Goal: Information Seeking & Learning: Learn about a topic

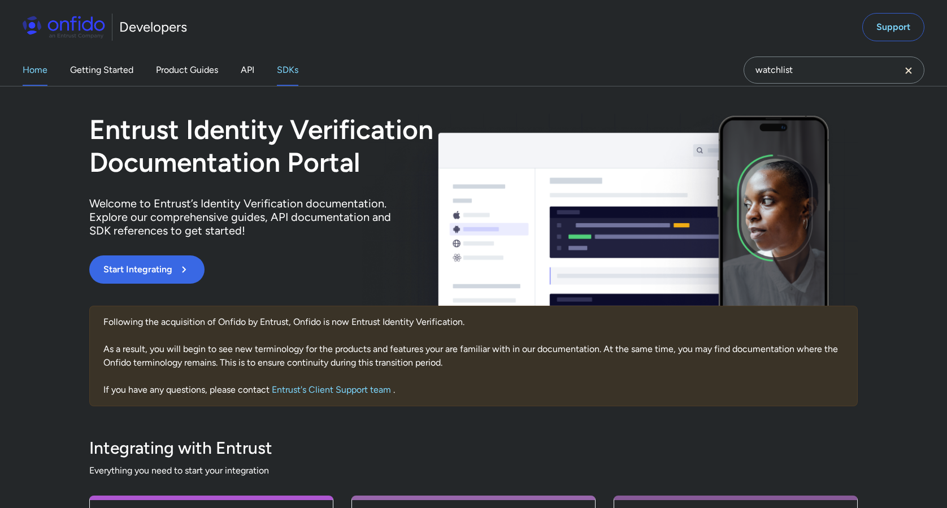
click at [287, 70] on link "SDKs" at bounding box center [287, 70] width 21 height 32
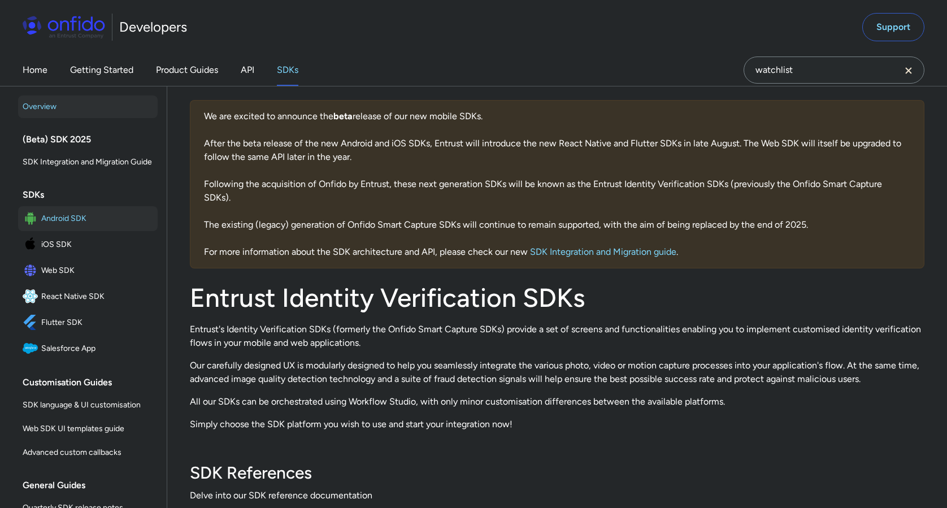
click at [56, 213] on span "Android SDK" at bounding box center [97, 219] width 112 height 16
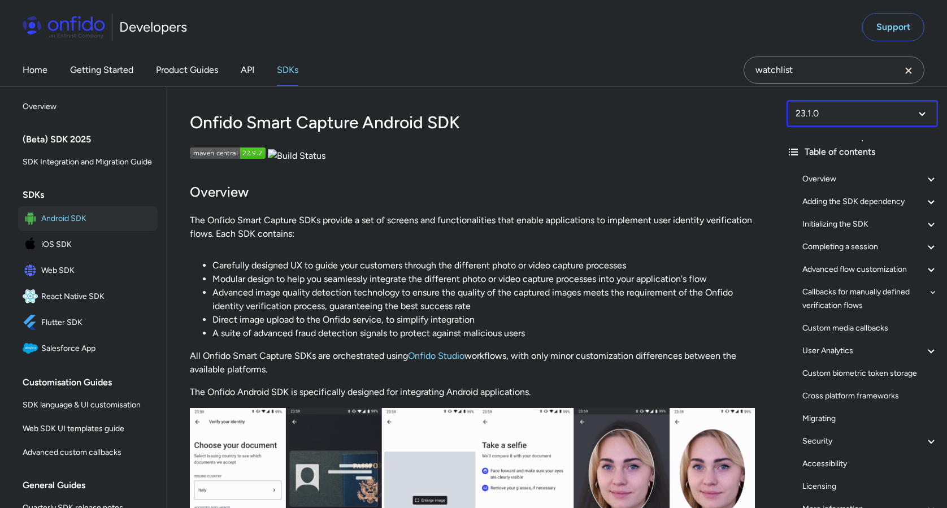
click at [929, 111] on select at bounding box center [861, 113] width 151 height 27
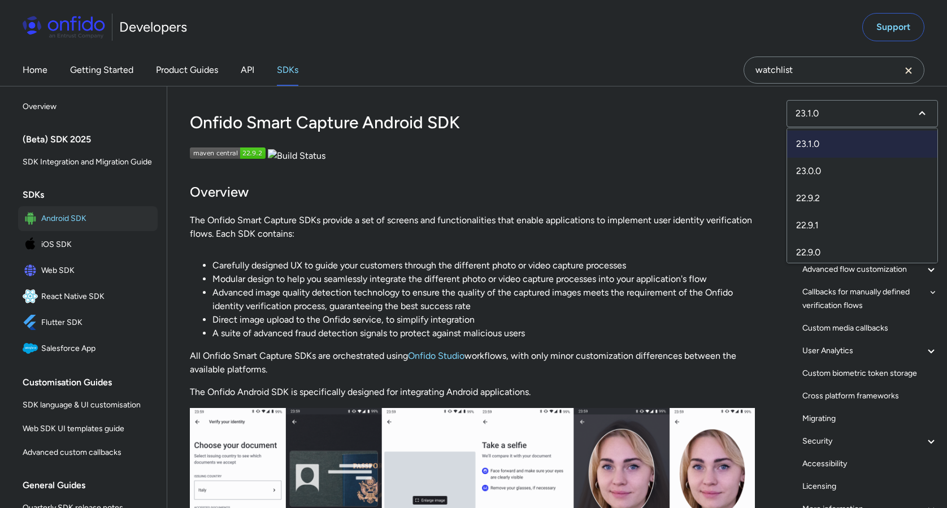
click at [627, 125] on h1 "Onfido Smart Capture Android SDK" at bounding box center [472, 122] width 565 height 23
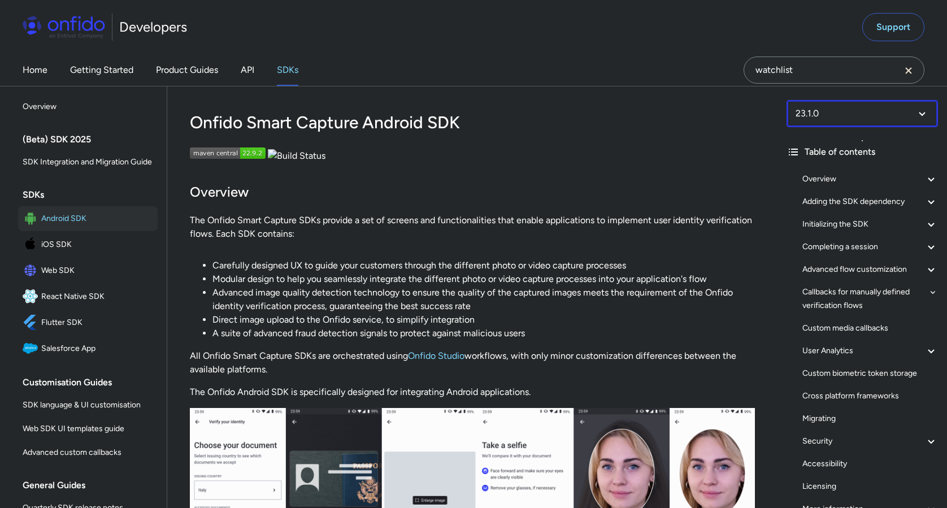
scroll to position [125, 0]
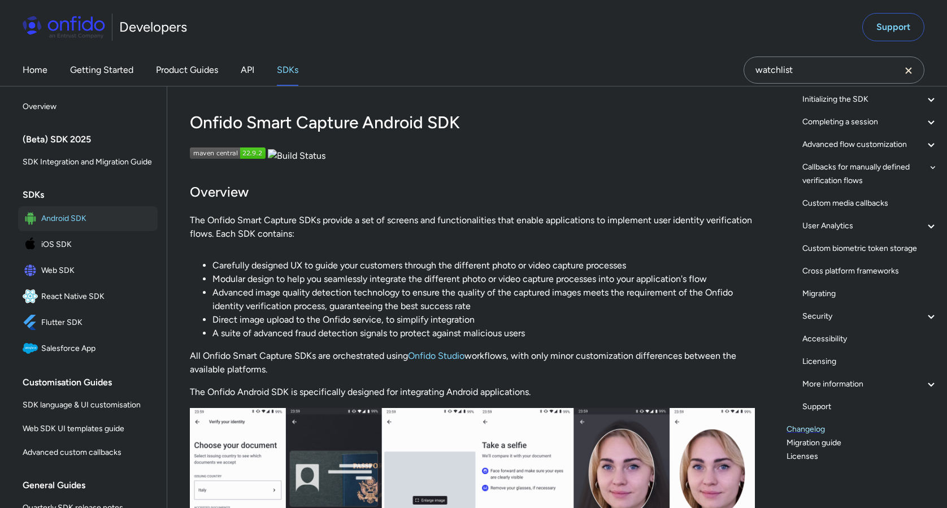
click at [797, 429] on link "Changelog" at bounding box center [861, 429] width 151 height 14
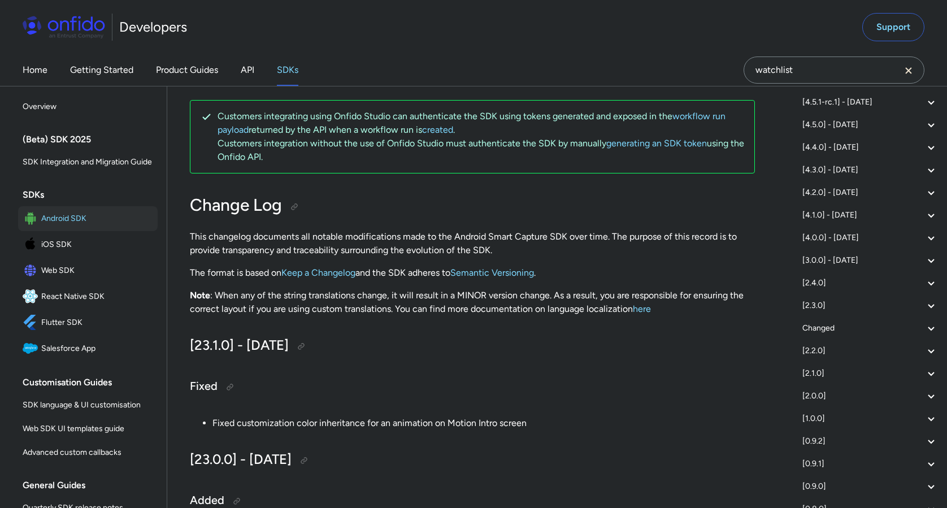
scroll to position [3505, 0]
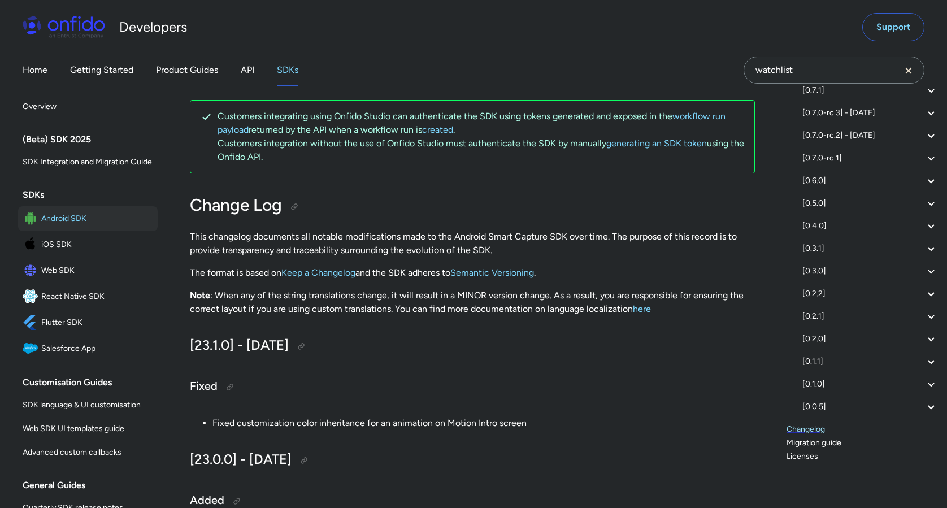
click at [801, 430] on link "Changelog" at bounding box center [861, 429] width 151 height 14
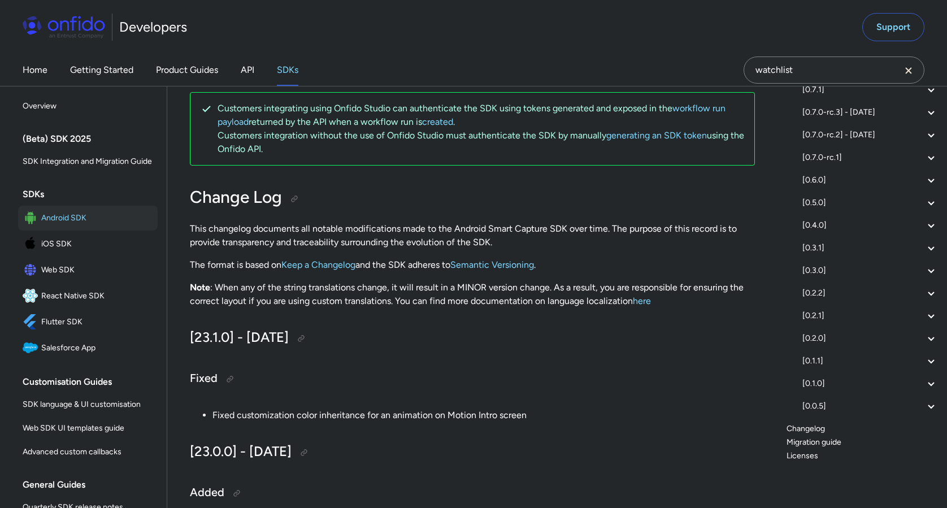
scroll to position [0, 0]
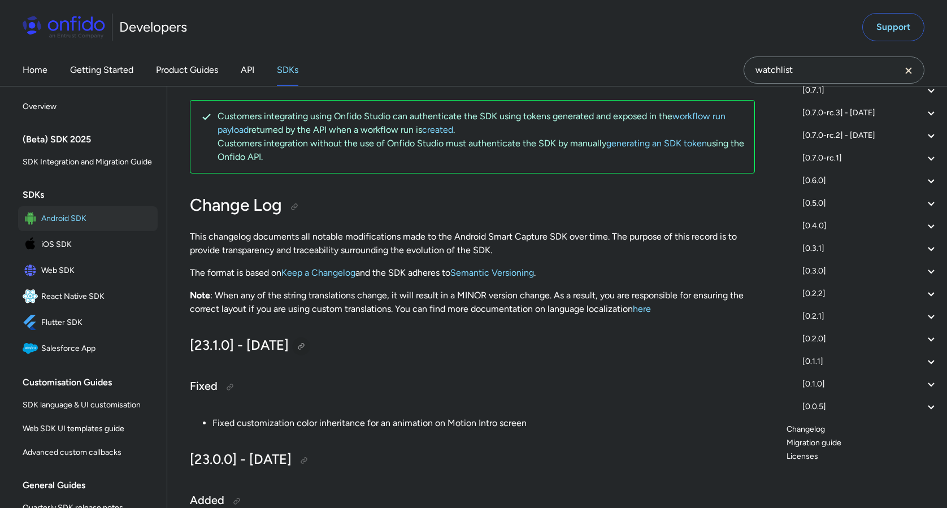
click at [306, 346] on div at bounding box center [301, 346] width 9 height 9
